Goal: Navigation & Orientation: Find specific page/section

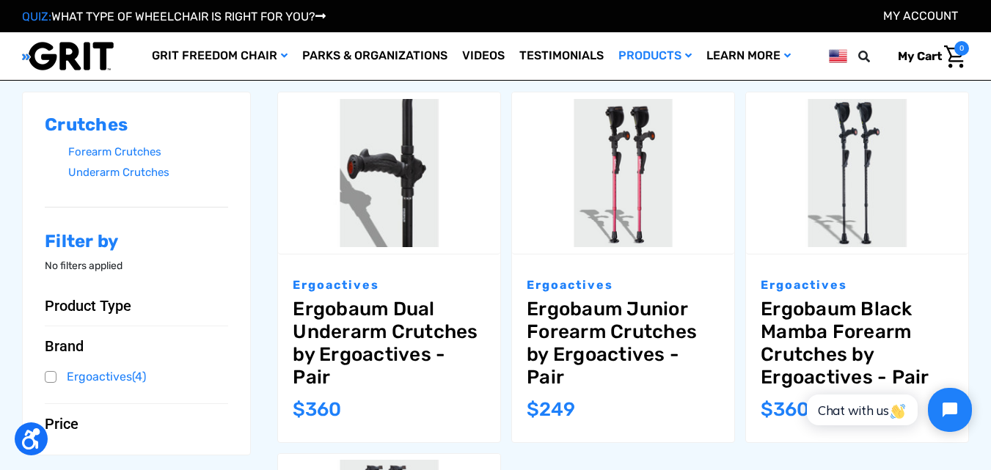
scroll to position [236, 0]
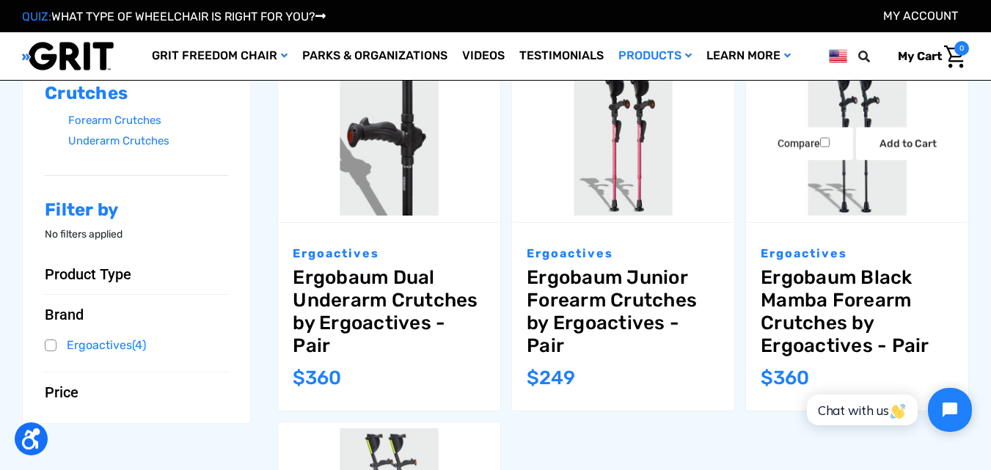
click at [865, 177] on img "Ergobaum Black Mamba Forearm Crutches by Ergoactives - Pair,$360.00\a" at bounding box center [857, 142] width 222 height 148
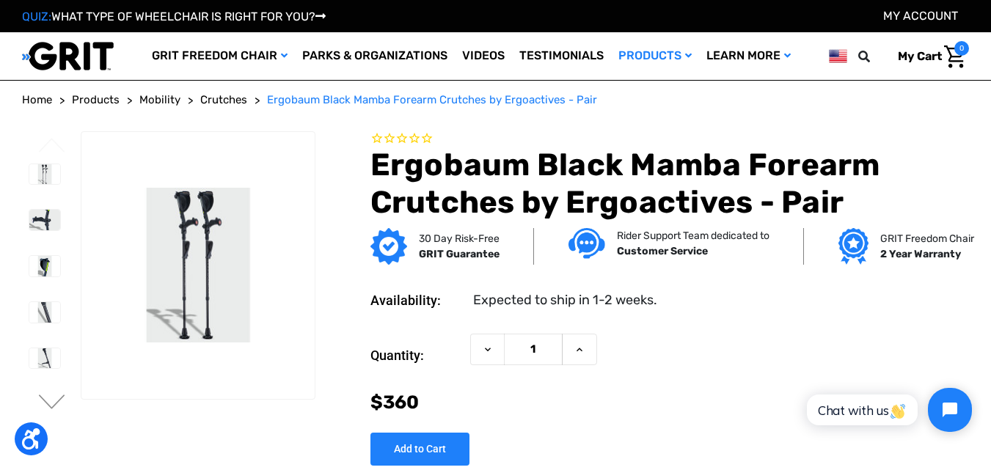
click at [175, 101] on span "Mobility" at bounding box center [159, 99] width 41 height 13
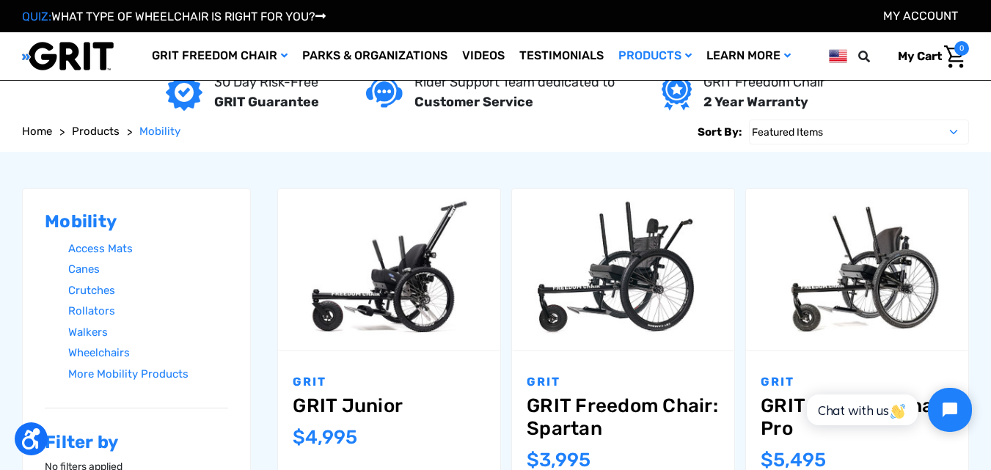
scroll to position [114, 0]
